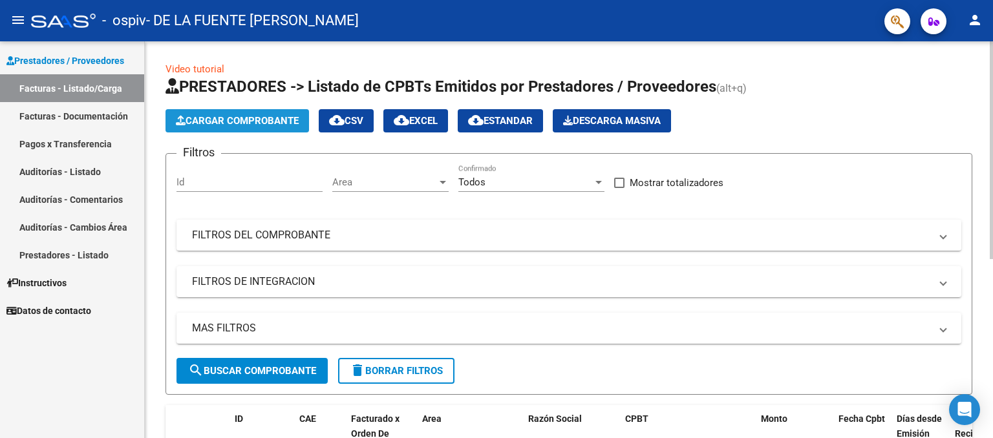
click at [285, 113] on button "Cargar Comprobante" at bounding box center [238, 120] width 144 height 23
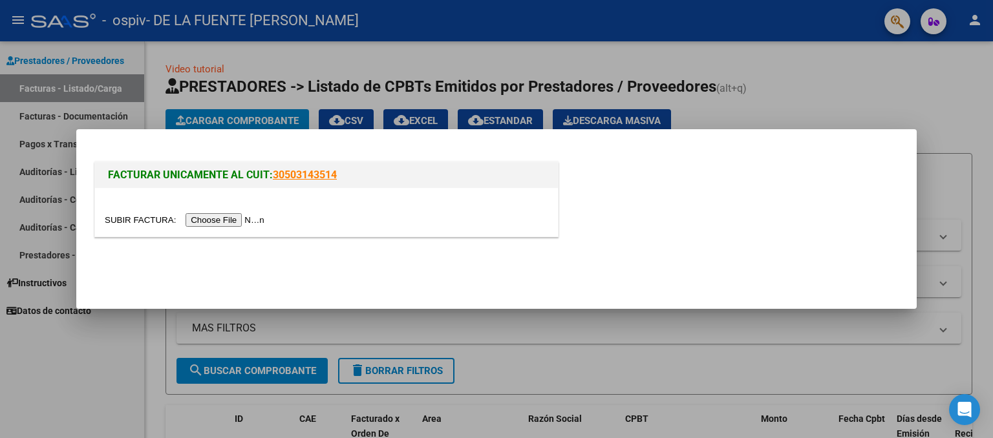
click at [245, 220] on input "file" at bounding box center [187, 220] width 164 height 14
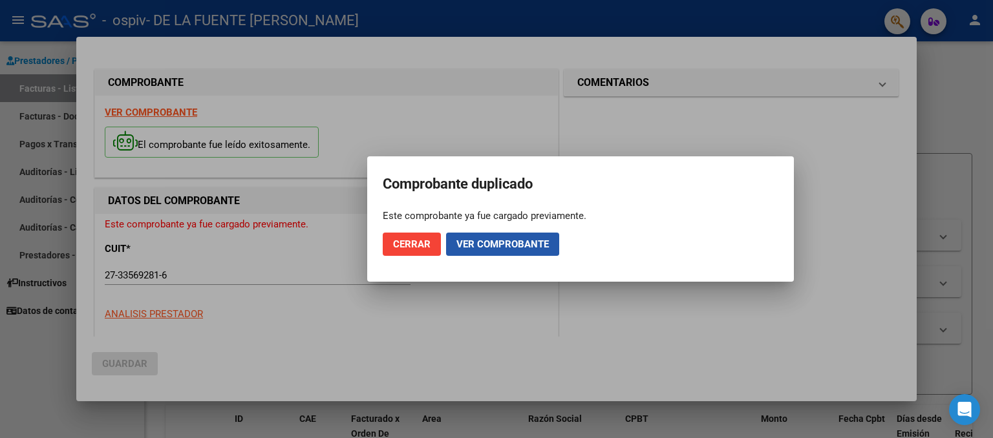
click at [479, 239] on span "Ver comprobante" at bounding box center [503, 245] width 92 height 12
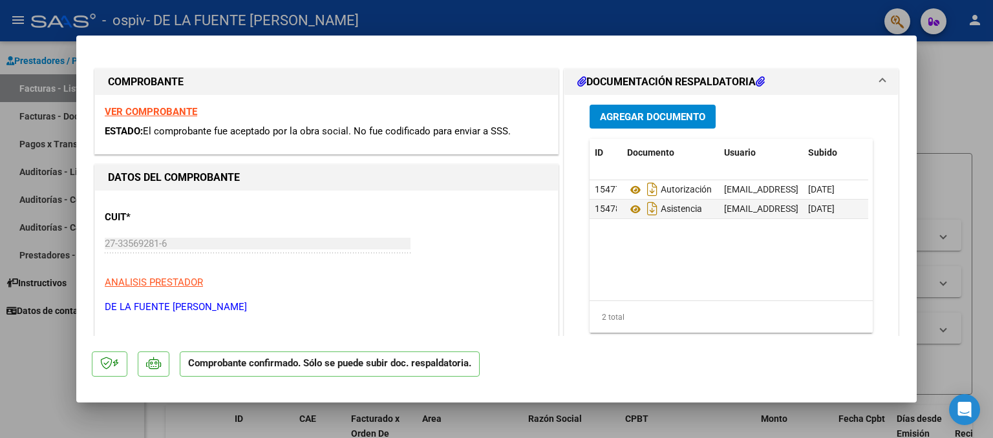
click at [36, 378] on div at bounding box center [496, 219] width 993 height 438
type input "$ 0,00"
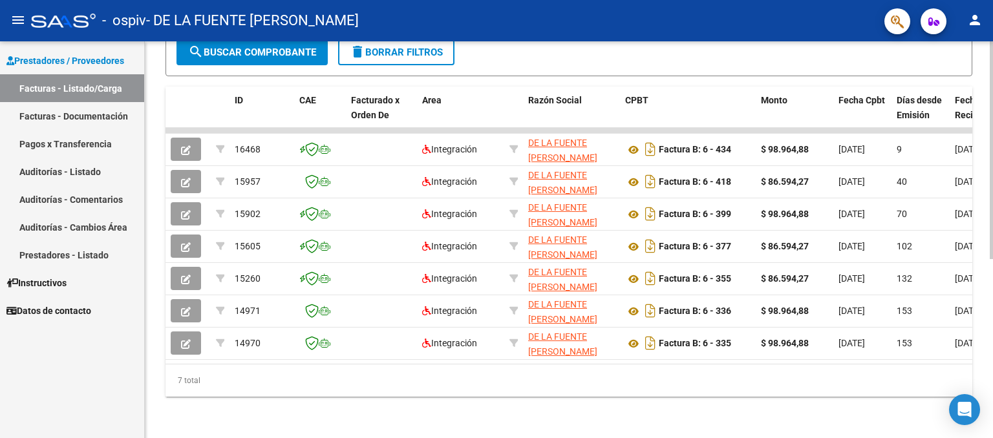
scroll to position [327, 0]
click at [993, 257] on div at bounding box center [991, 329] width 3 height 218
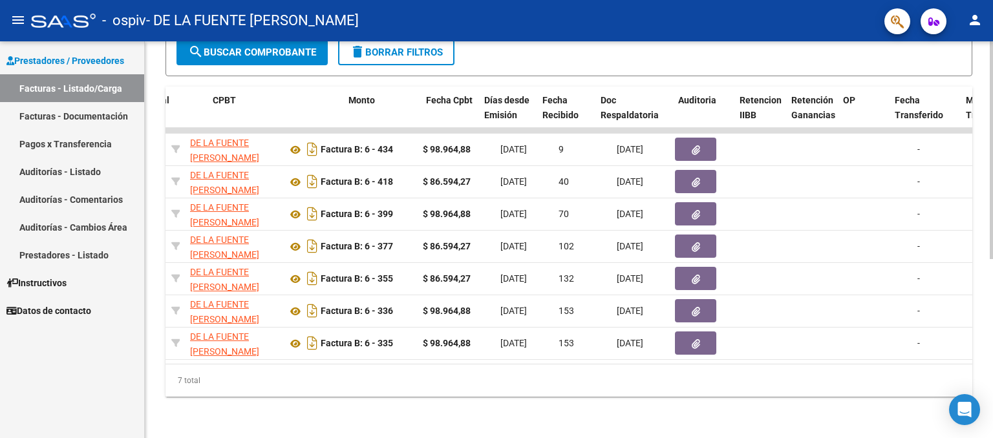
scroll to position [0, 270]
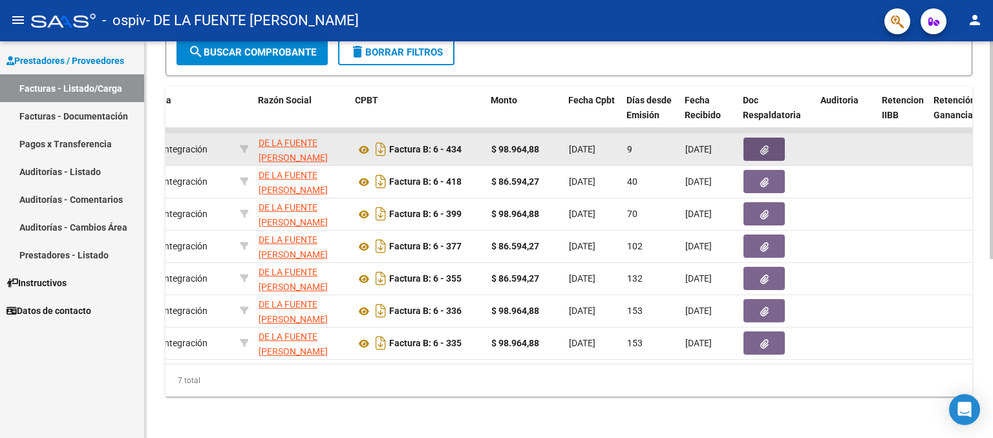
click at [753, 142] on button "button" at bounding box center [764, 149] width 41 height 23
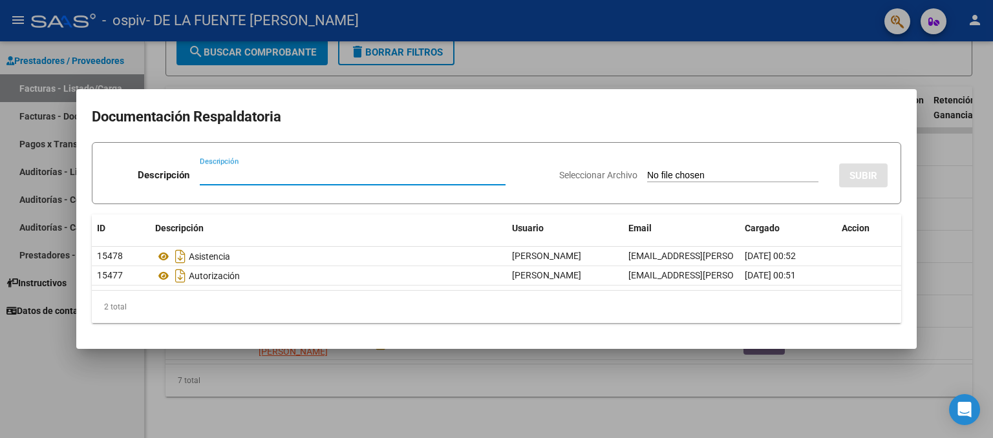
click at [27, 345] on div at bounding box center [496, 219] width 993 height 438
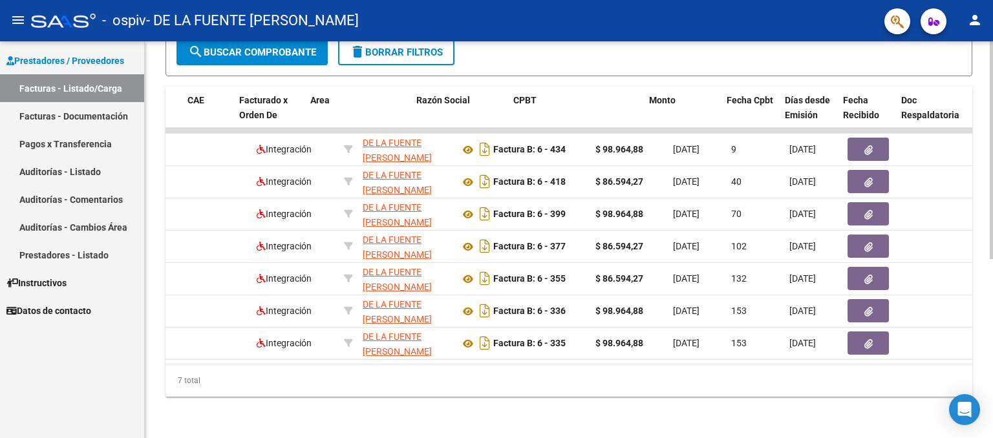
scroll to position [0, 0]
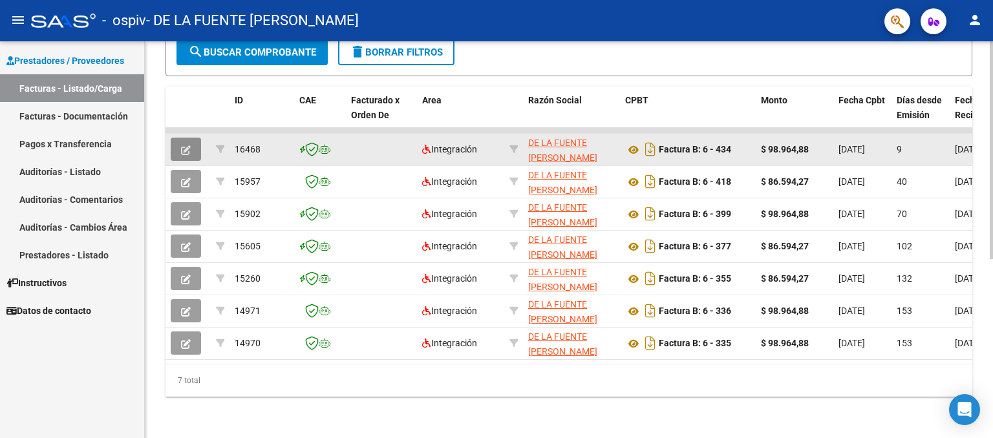
click at [186, 145] on icon "button" at bounding box center [186, 150] width 10 height 10
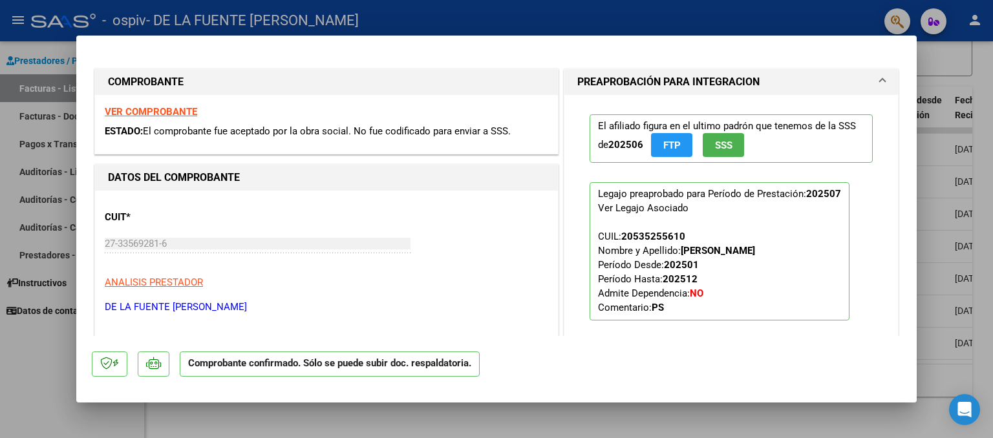
click at [39, 380] on div at bounding box center [496, 219] width 993 height 438
type input "$ 0,00"
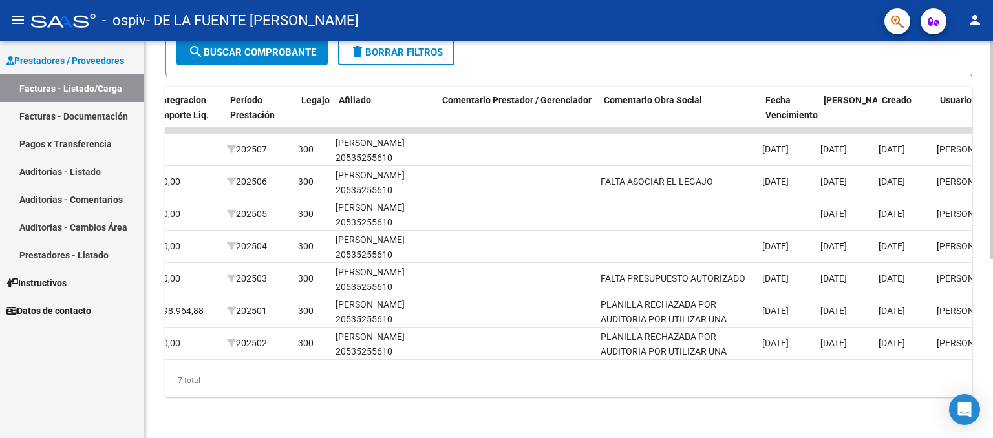
scroll to position [0, 1620]
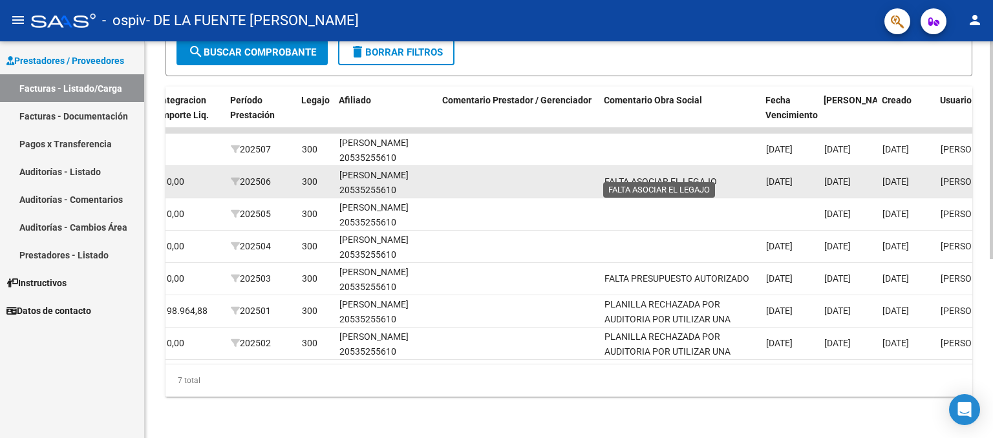
click at [652, 177] on span "FALTA ASOCIAR EL LEGAJO" at bounding box center [661, 182] width 113 height 10
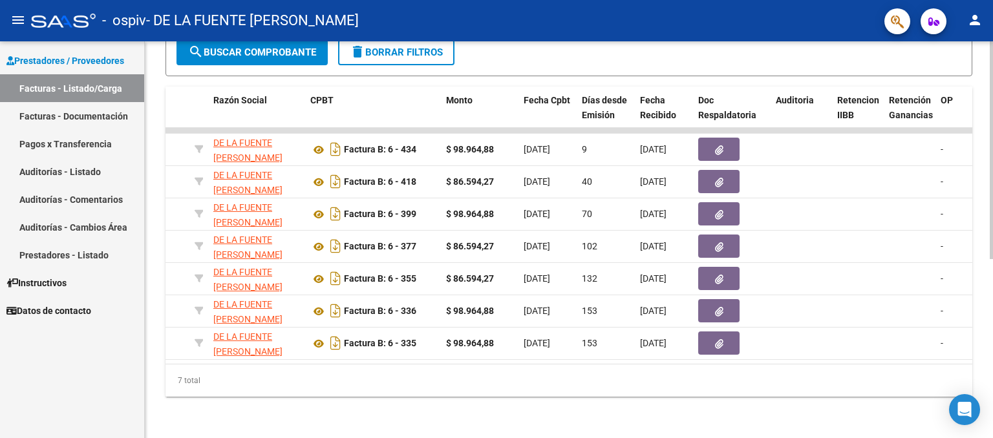
scroll to position [0, 0]
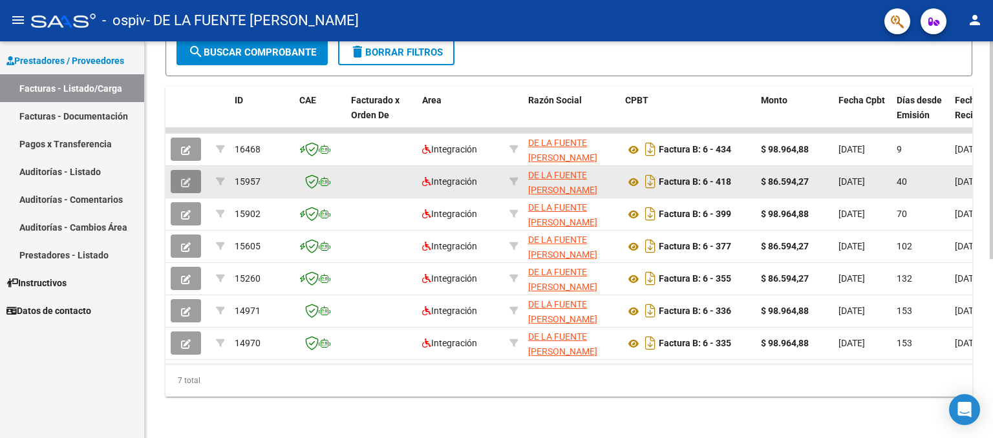
click at [183, 179] on button "button" at bounding box center [186, 181] width 30 height 23
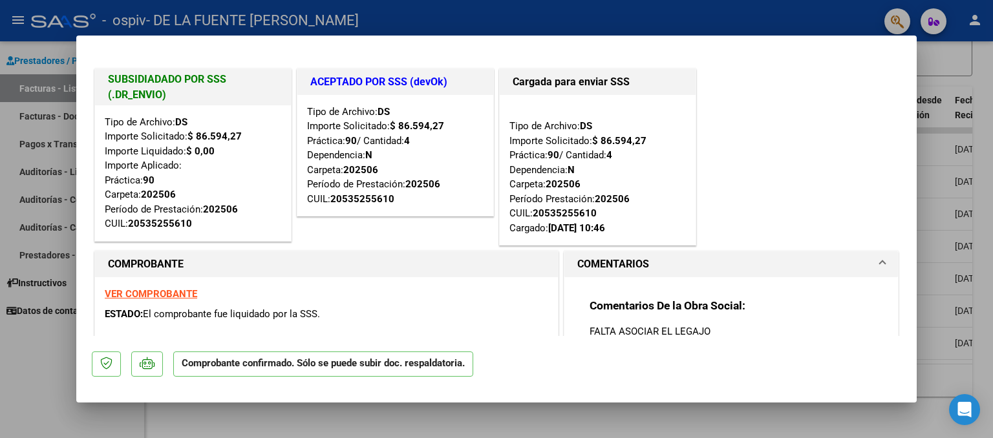
click at [63, 379] on div at bounding box center [496, 219] width 993 height 438
type input "$ 0,00"
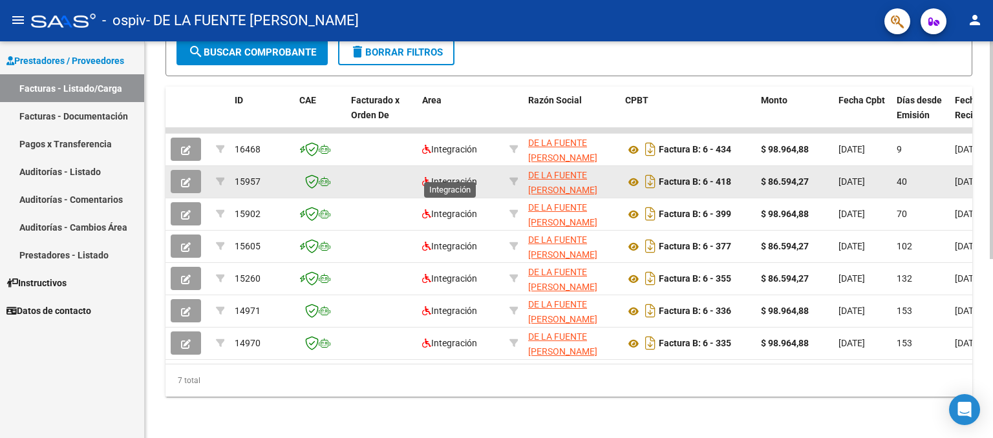
click at [456, 177] on span "Integración" at bounding box center [449, 182] width 55 height 10
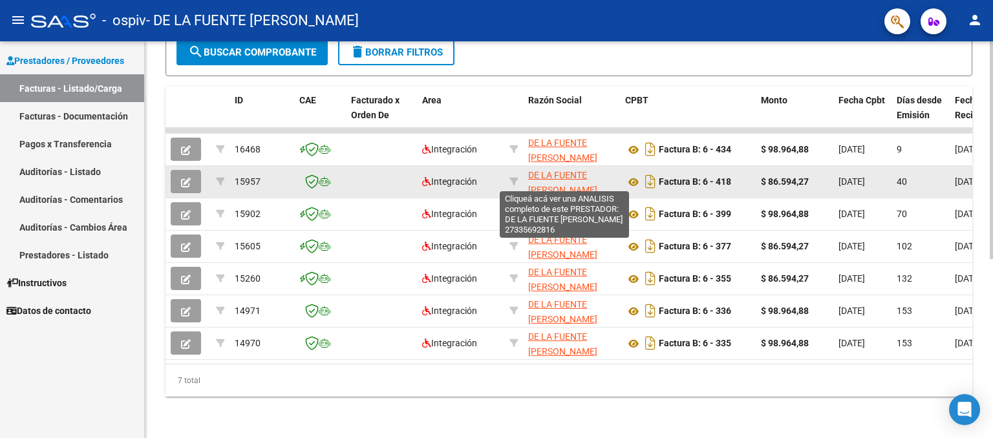
click at [582, 170] on span "DE LA FUENTE [PERSON_NAME]" at bounding box center [562, 182] width 69 height 25
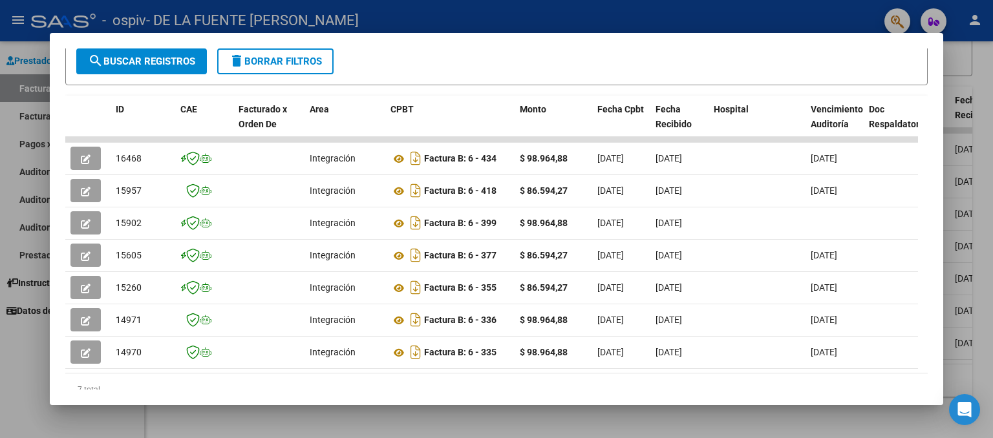
click at [18, 394] on div at bounding box center [496, 219] width 993 height 438
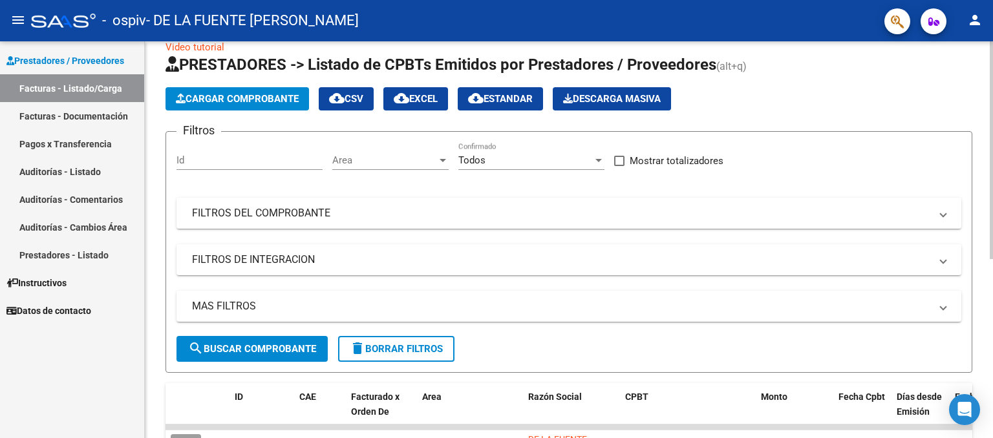
scroll to position [18, 0]
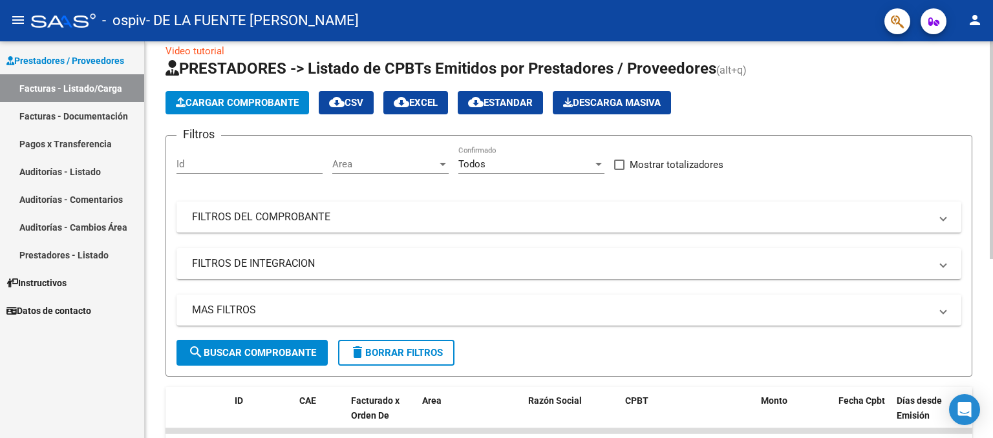
click at [993, 110] on div at bounding box center [991, 161] width 3 height 218
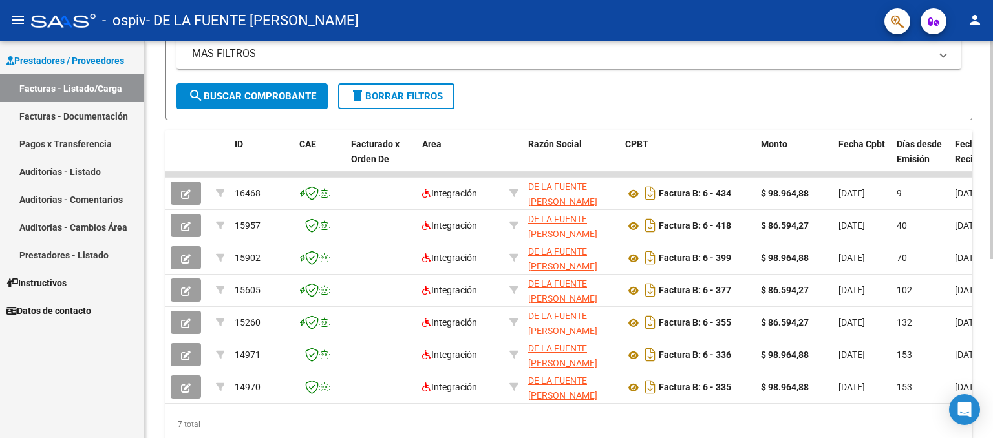
scroll to position [270, 0]
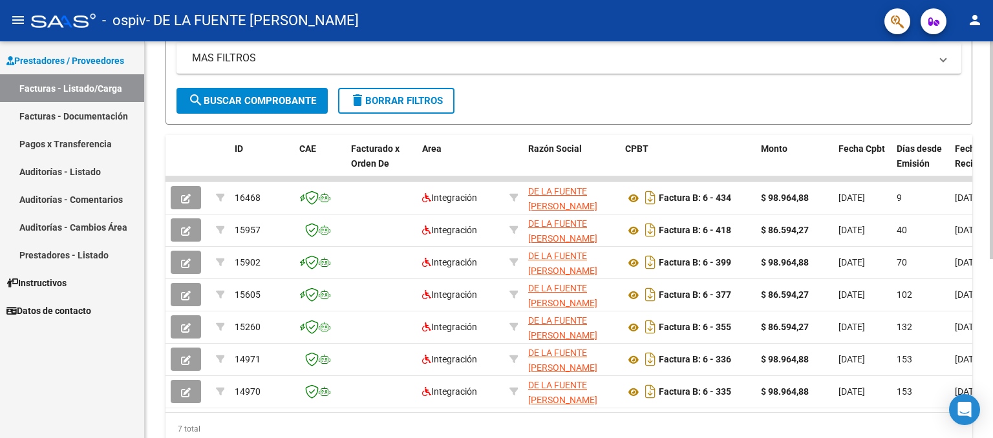
click at [990, 214] on div at bounding box center [991, 302] width 3 height 218
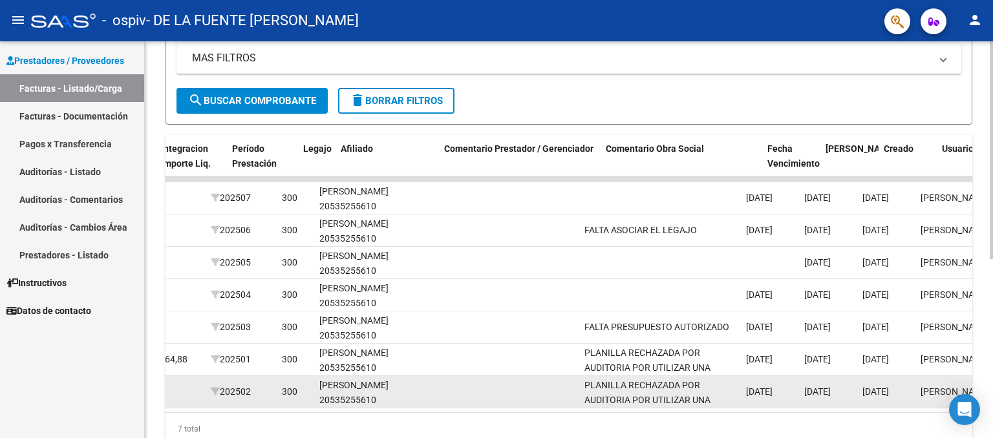
scroll to position [0, 1618]
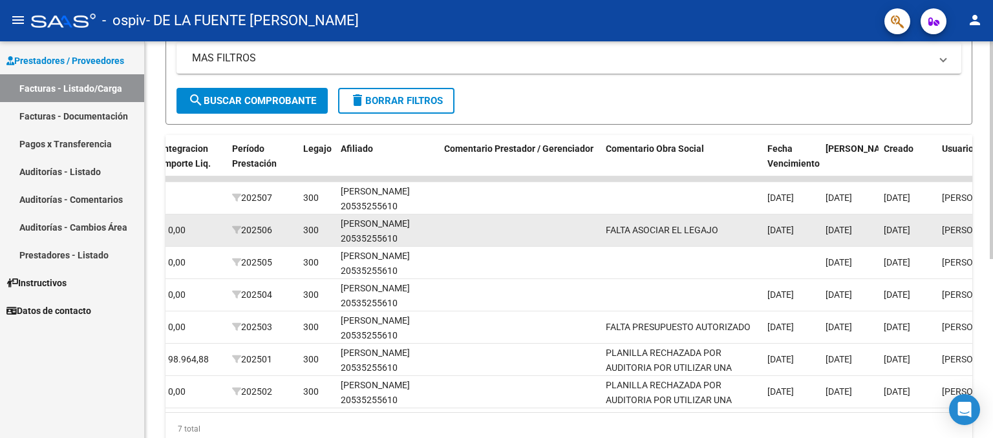
click at [702, 220] on datatable-body-cell "FALTA ASOCIAR EL LEGAJO" at bounding box center [682, 231] width 162 height 32
click at [654, 233] on span "FALTA ASOCIAR EL LEGAJO" at bounding box center [662, 230] width 113 height 10
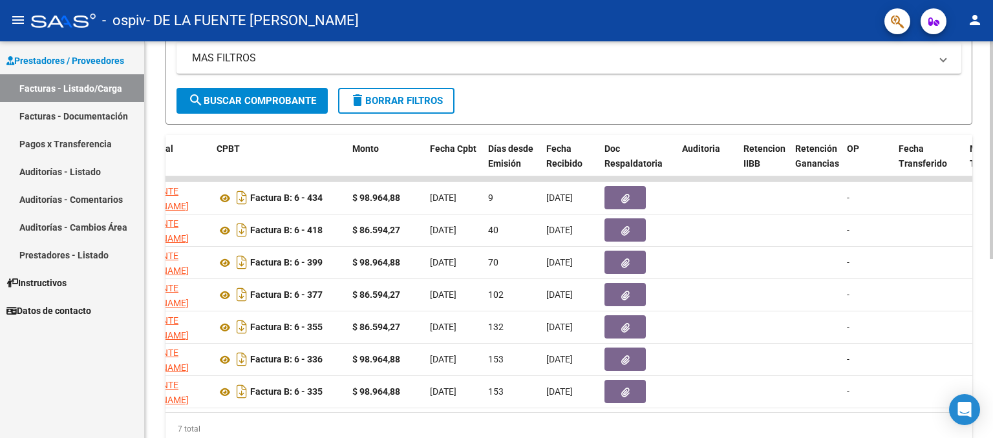
scroll to position [0, 405]
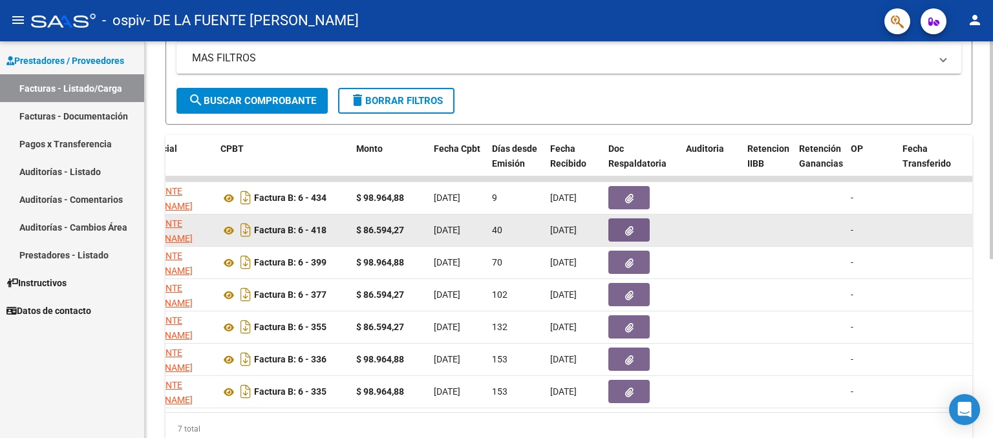
click at [625, 234] on icon "button" at bounding box center [629, 231] width 8 height 10
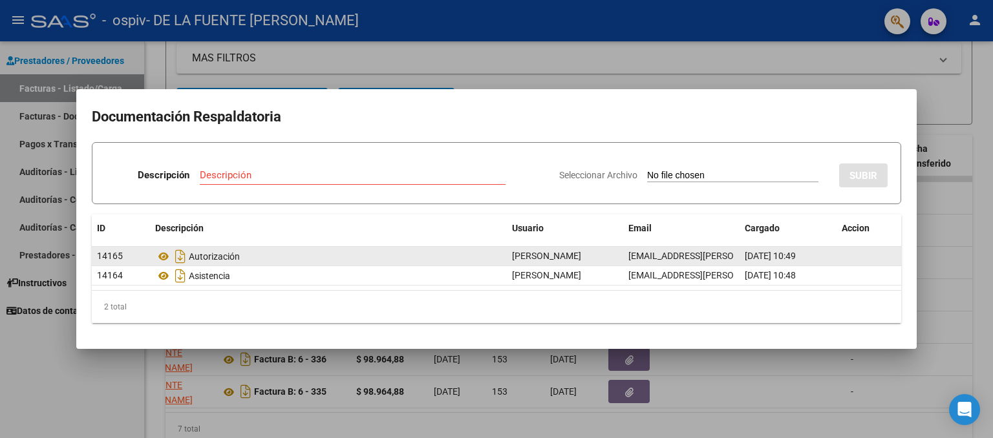
click at [109, 254] on span "14165" at bounding box center [110, 256] width 26 height 10
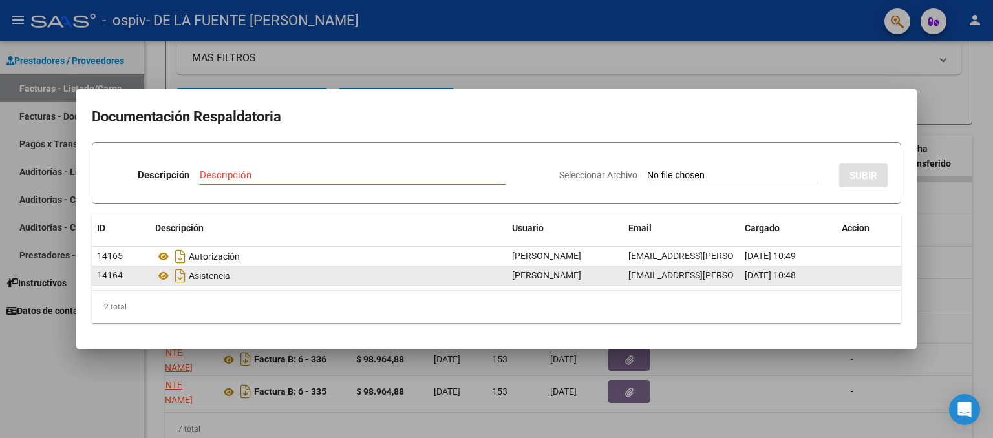
click at [107, 274] on span "14164" at bounding box center [110, 275] width 26 height 10
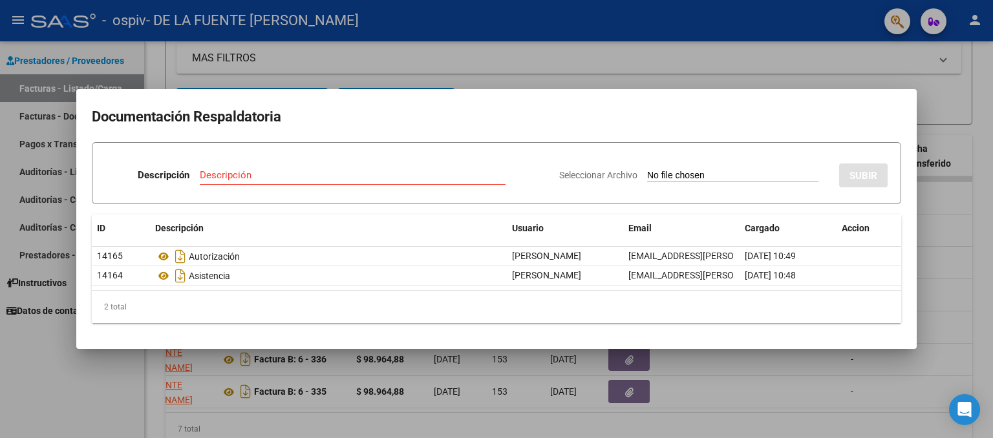
click at [268, 63] on div at bounding box center [496, 219] width 993 height 438
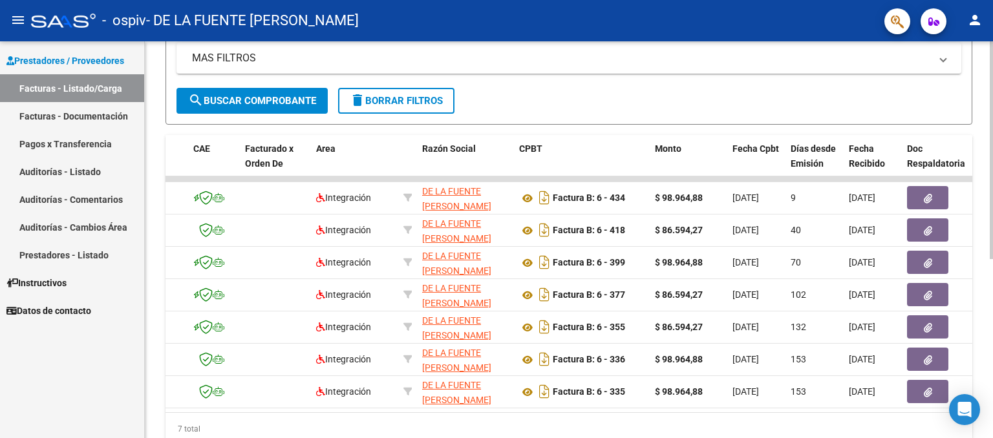
scroll to position [0, 0]
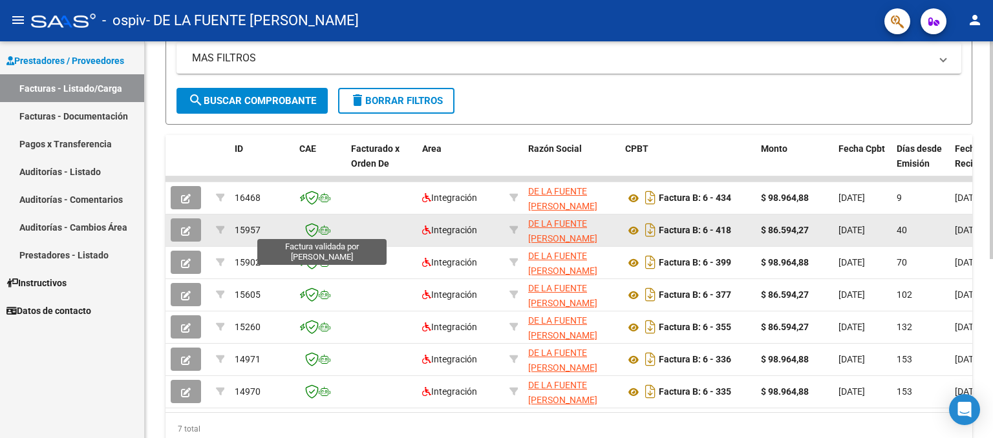
click at [313, 231] on icon at bounding box center [312, 230] width 14 height 14
click at [248, 228] on span "15957" at bounding box center [248, 230] width 26 height 10
click at [197, 228] on button "button" at bounding box center [186, 230] width 30 height 23
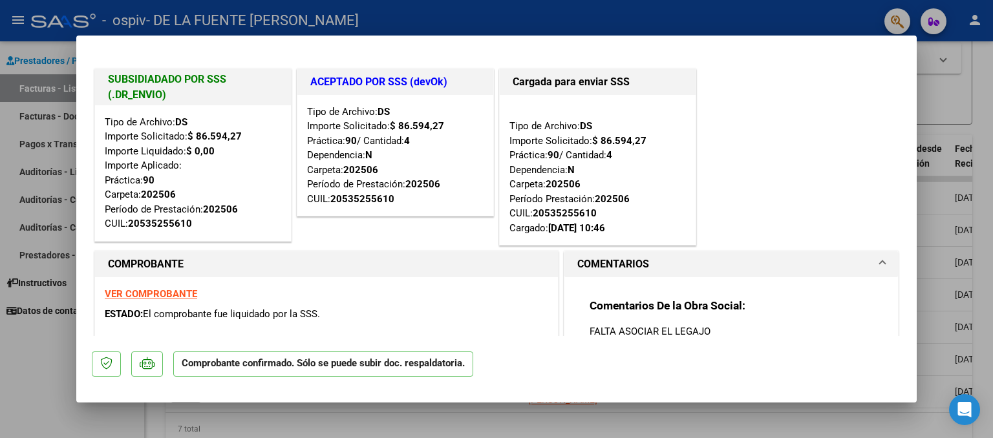
click at [182, 294] on strong "VER COMPROBANTE" at bounding box center [151, 294] width 92 height 12
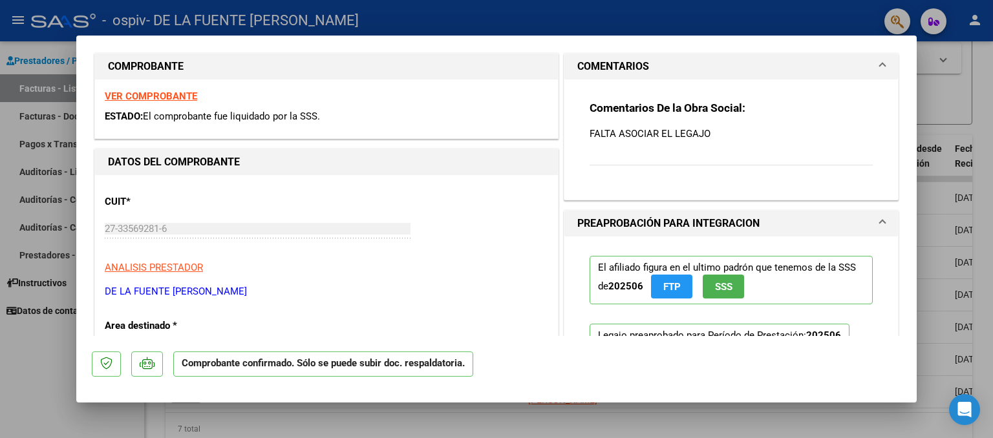
scroll to position [211, 0]
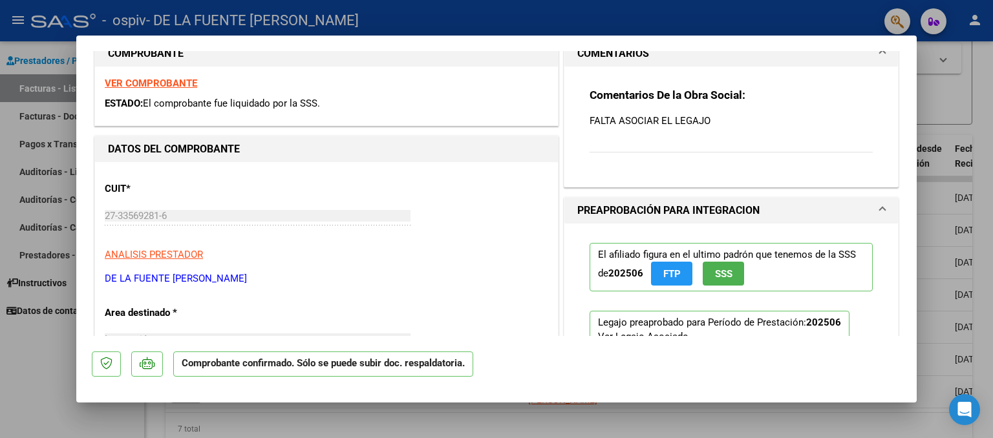
click at [660, 148] on div "Comentarios De la Obra Social: FALTA ASOCIAR EL LEGAJO" at bounding box center [731, 127] width 283 height 79
click at [660, 143] on div "Comentarios De la Obra Social: FALTA ASOCIAR EL LEGAJO" at bounding box center [731, 127] width 283 height 79
click at [876, 205] on mat-expansion-panel-header "PREAPROBACIÓN PARA INTEGRACION" at bounding box center [732, 211] width 334 height 26
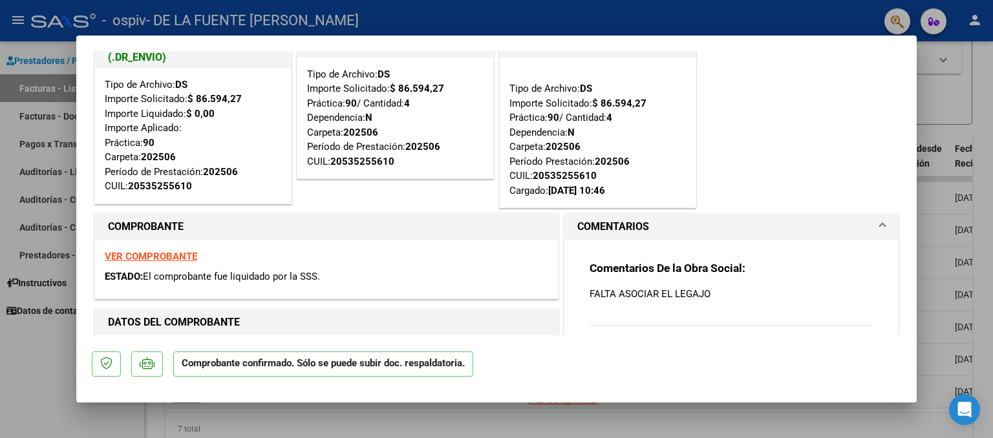
scroll to position [0, 0]
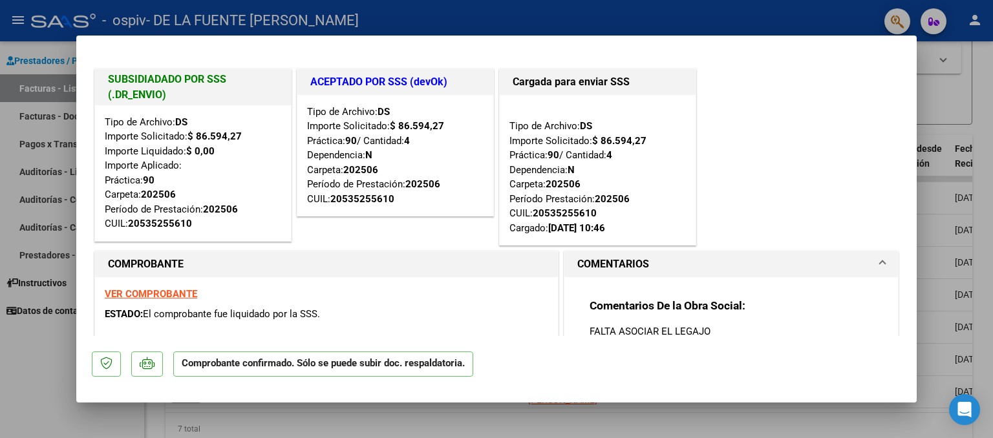
click at [680, 262] on mat-panel-title "COMENTARIOS" at bounding box center [723, 265] width 292 height 16
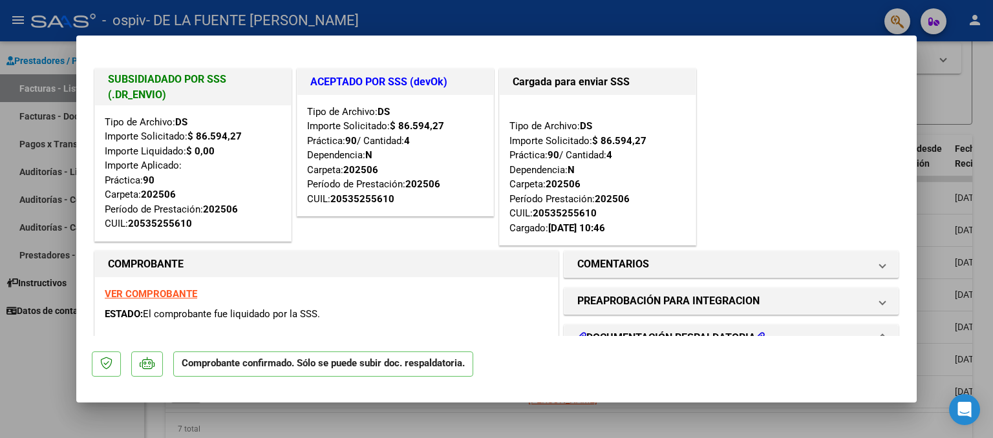
click at [969, 81] on div at bounding box center [496, 219] width 993 height 438
type input "$ 0,00"
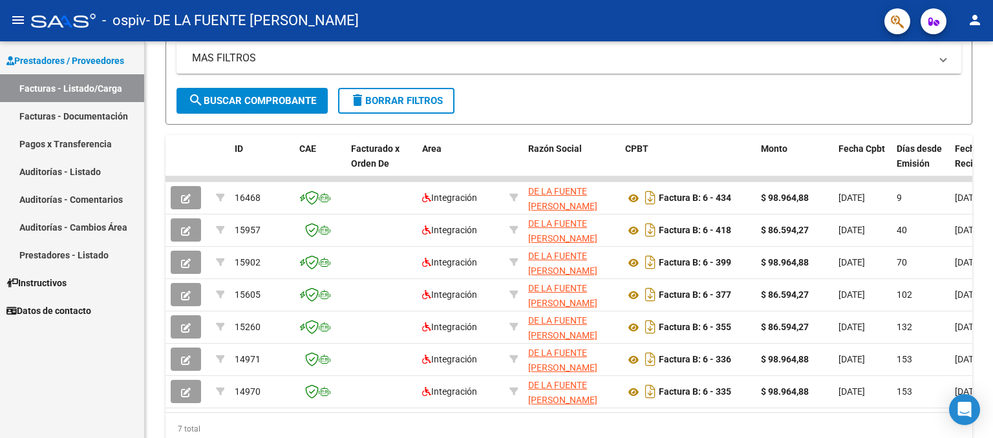
click at [104, 192] on link "Auditorías - Comentarios" at bounding box center [72, 200] width 144 height 28
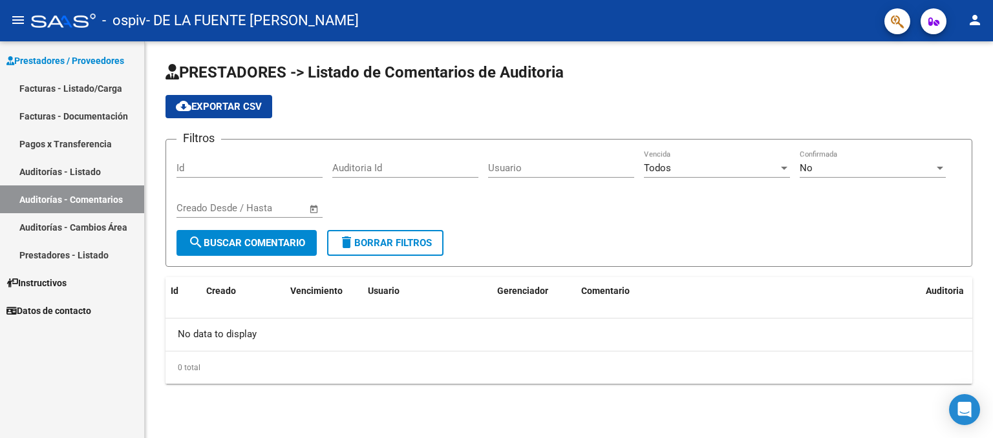
drag, startPoint x: 993, startPoint y: 80, endPoint x: 993, endPoint y: 197, distance: 117.7
click at [993, 197] on div "PRESTADORES -> Listado de Comentarios de Auditoria cloud_download Exportar CSV …" at bounding box center [569, 233] width 848 height 384
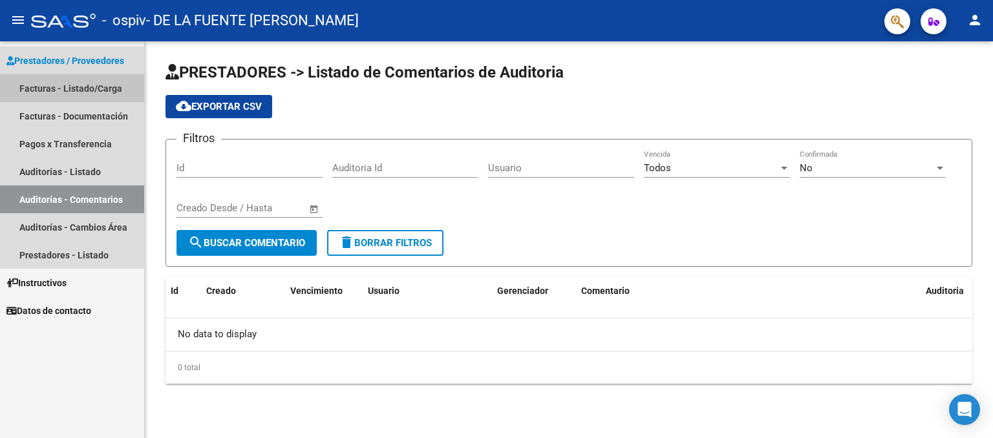
click at [96, 87] on link "Facturas - Listado/Carga" at bounding box center [72, 88] width 144 height 28
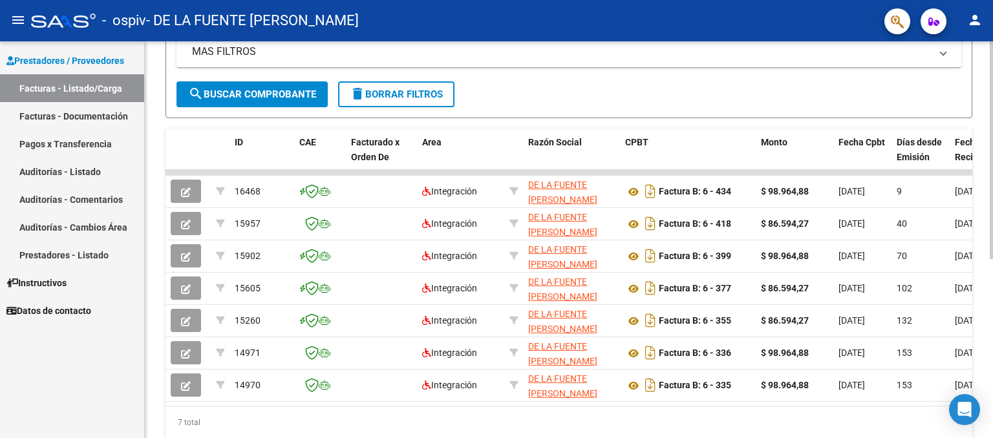
scroll to position [292, 0]
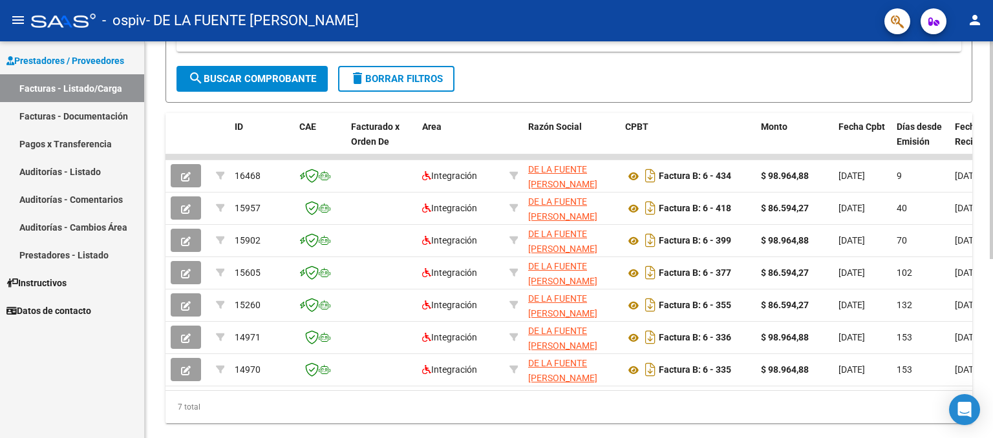
click at [991, 231] on div at bounding box center [991, 315] width 3 height 218
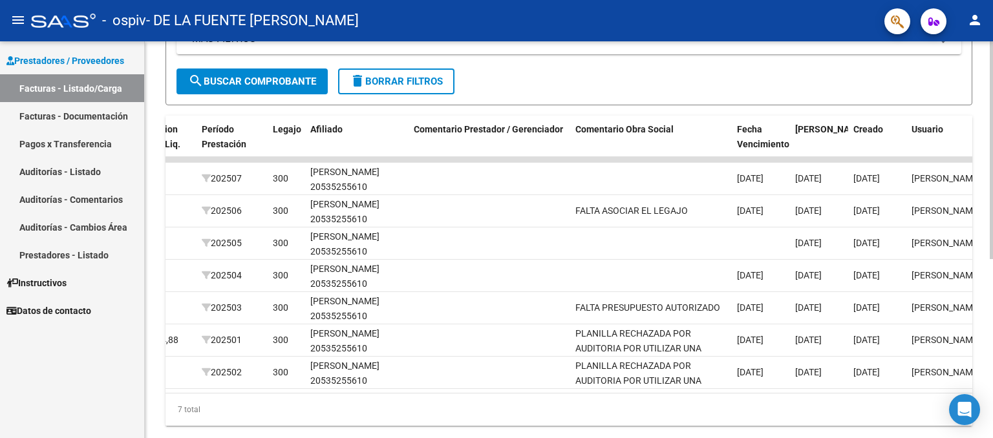
scroll to position [0, 1635]
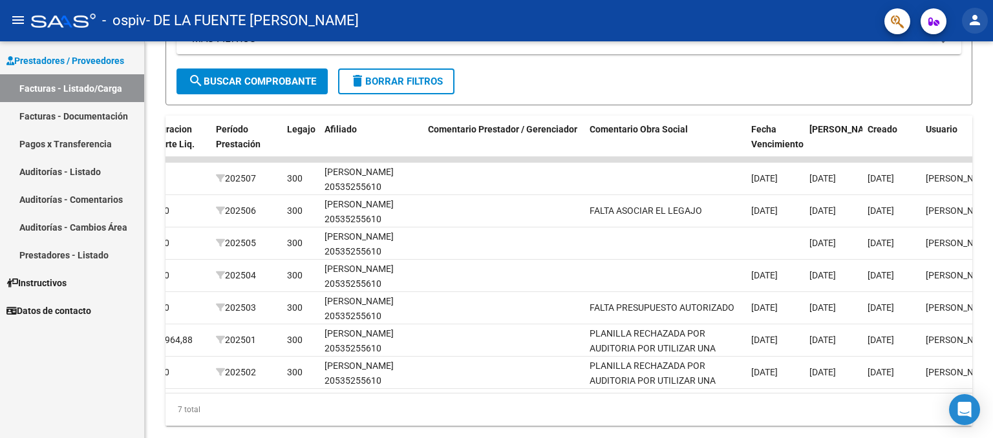
click at [978, 23] on mat-icon "person" at bounding box center [975, 20] width 16 height 16
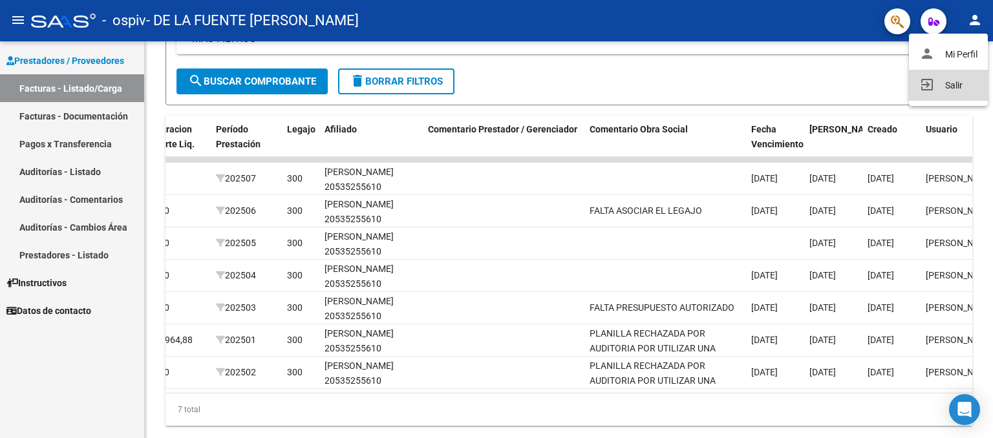
click at [952, 86] on button "exit_to_app Salir" at bounding box center [948, 85] width 79 height 31
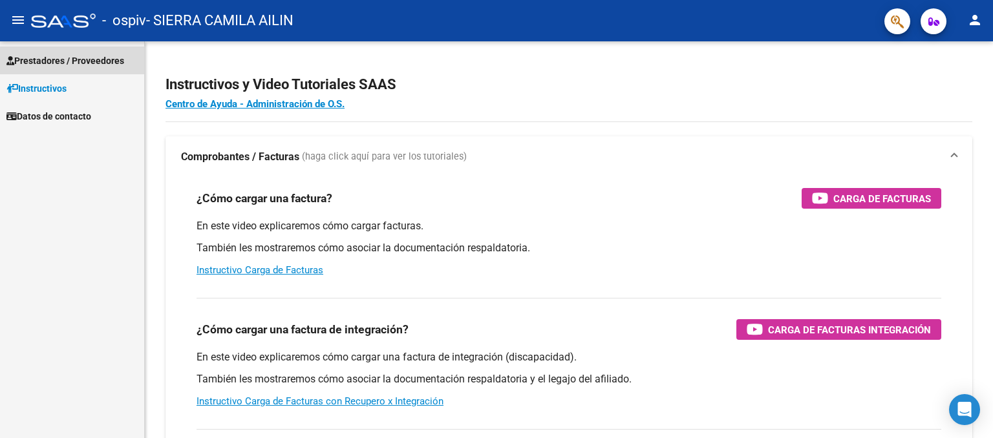
click at [63, 55] on span "Prestadores / Proveedores" at bounding box center [65, 61] width 118 height 14
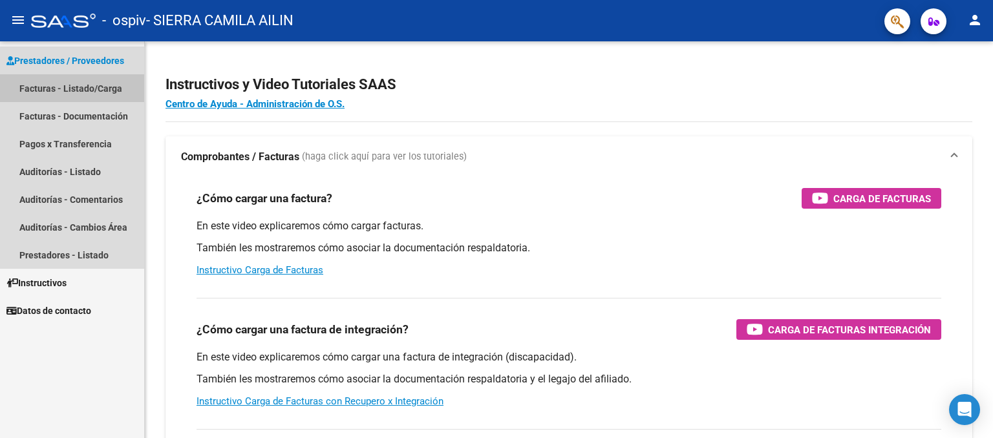
click at [70, 90] on link "Facturas - Listado/Carga" at bounding box center [72, 88] width 144 height 28
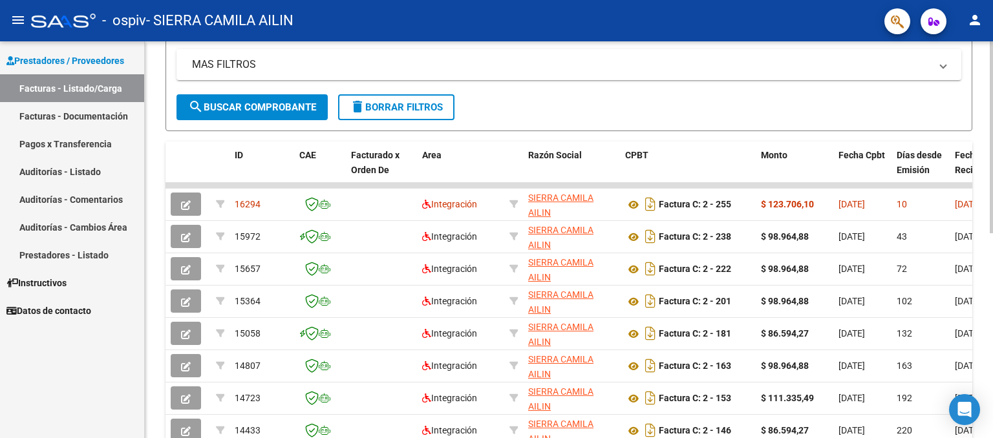
click at [991, 261] on div at bounding box center [991, 267] width 3 height 192
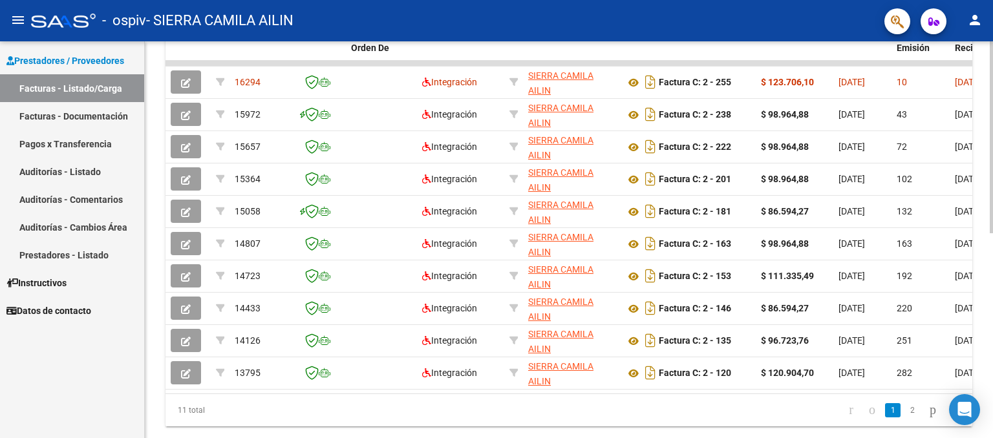
scroll to position [371, 0]
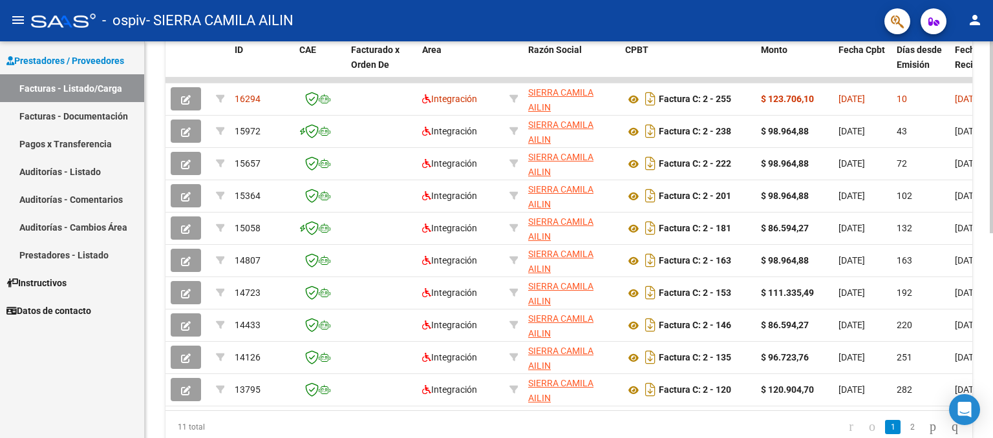
click at [988, 252] on div "Video tutorial PRESTADORES -> Listado de CPBTs Emitidos por Prestadores / Prove…" at bounding box center [571, 78] width 852 height 813
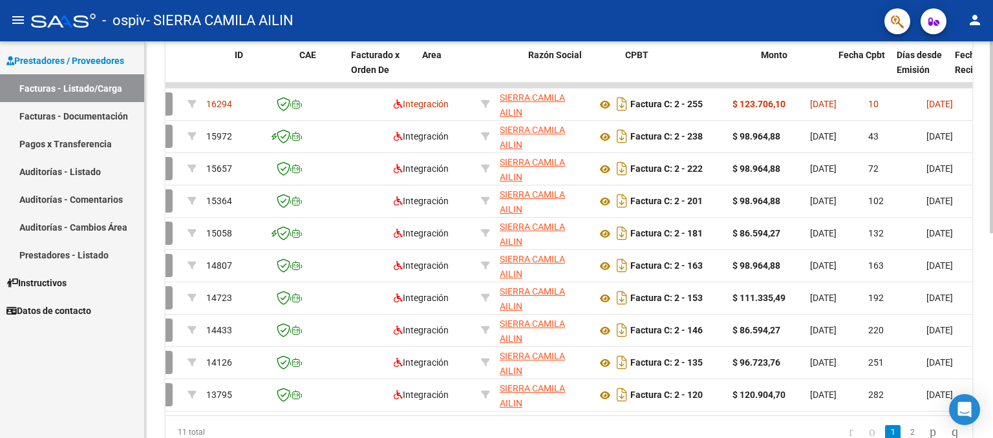
scroll to position [0, 0]
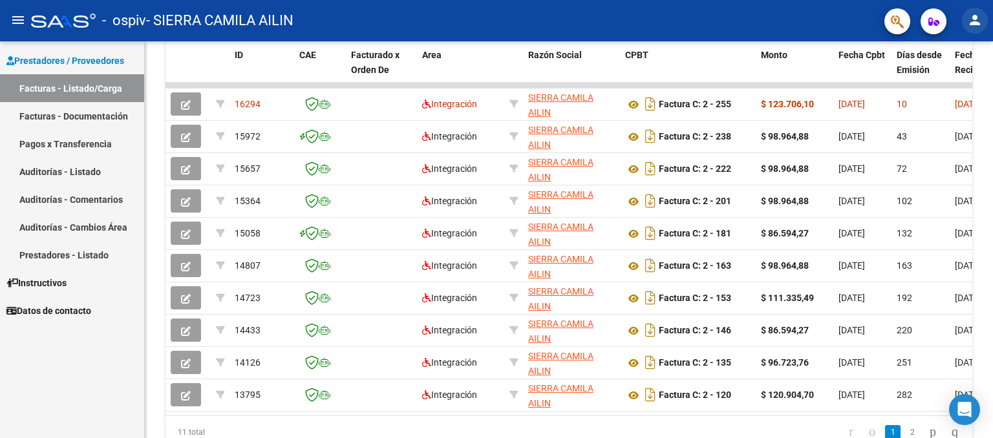
click at [973, 24] on mat-icon "person" at bounding box center [975, 20] width 16 height 16
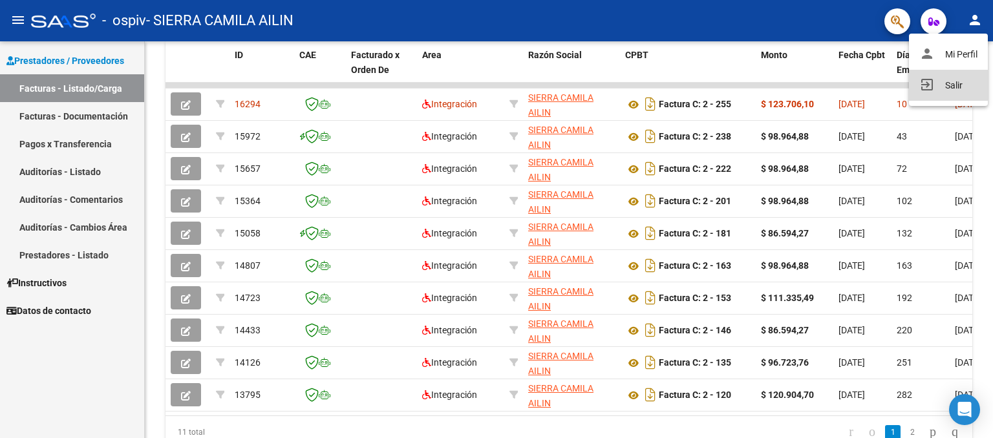
click at [963, 78] on button "exit_to_app Salir" at bounding box center [948, 85] width 79 height 31
